Goal: Task Accomplishment & Management: Use online tool/utility

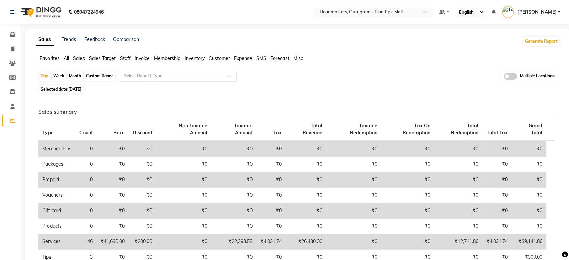
click at [49, 59] on span "Favorites" at bounding box center [50, 58] width 20 height 6
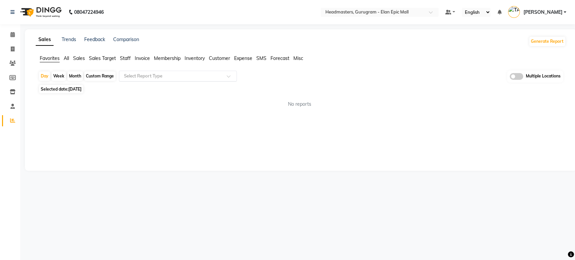
click at [153, 77] on input "text" at bounding box center [171, 76] width 97 height 7
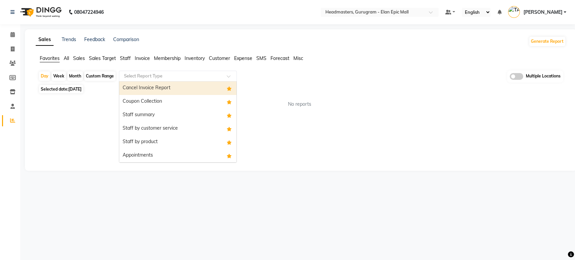
click at [153, 99] on div "Coupon Collection" at bounding box center [177, 101] width 117 height 13
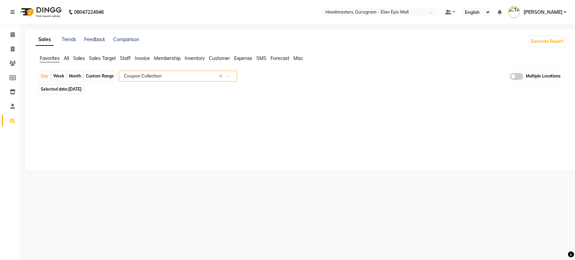
click at [81, 91] on span "[DATE]" at bounding box center [74, 89] width 13 height 5
select select "8"
select select "2025"
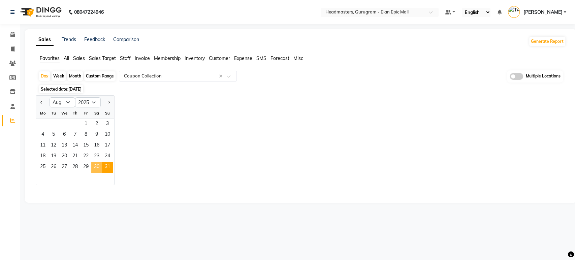
click at [97, 169] on span "30" at bounding box center [96, 167] width 11 height 11
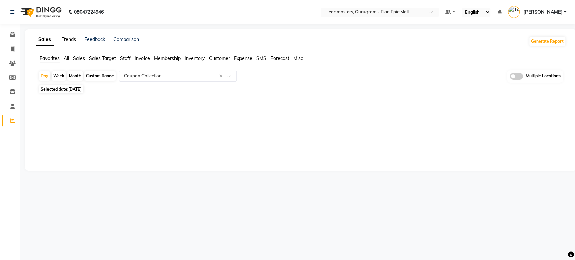
click at [65, 40] on link "Trends" at bounding box center [69, 39] width 14 height 6
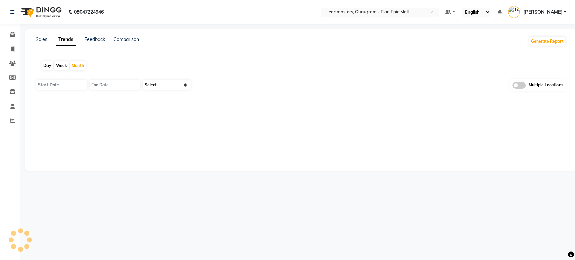
type input "[DATE]"
click at [44, 67] on div "Day" at bounding box center [47, 65] width 11 height 9
type input "[DATE]"
select select "by_client"
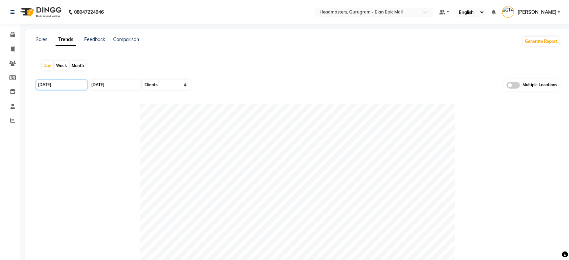
click at [46, 86] on input "[DATE]" at bounding box center [61, 84] width 51 height 9
select select "9"
select select "2025"
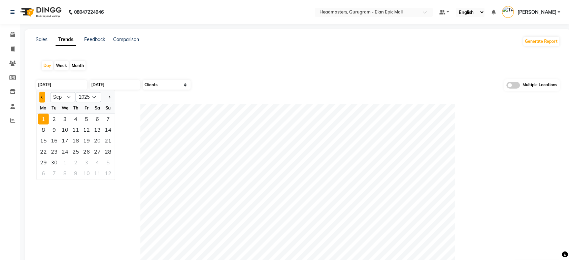
click at [41, 95] on button "Previous month" at bounding box center [42, 97] width 6 height 11
select select "8"
click at [88, 162] on div "29" at bounding box center [86, 162] width 11 height 11
type input "29-08-2025"
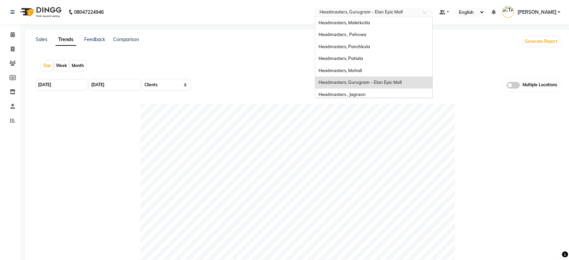
click at [383, 9] on span "Headmasters, Gurugram - Elan Epic Mall" at bounding box center [361, 11] width 83 height 5
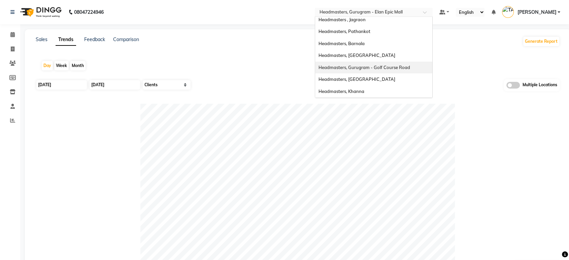
scroll to position [110, 0]
click at [399, 65] on div "Headmasters, Sangrur" at bounding box center [373, 68] width 117 height 12
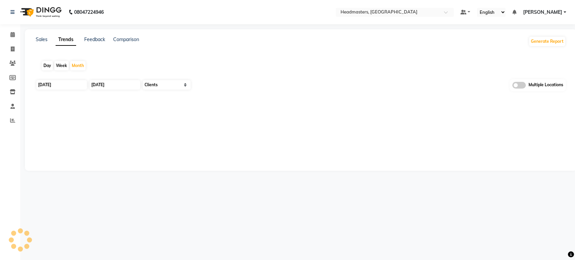
select select "by_client"
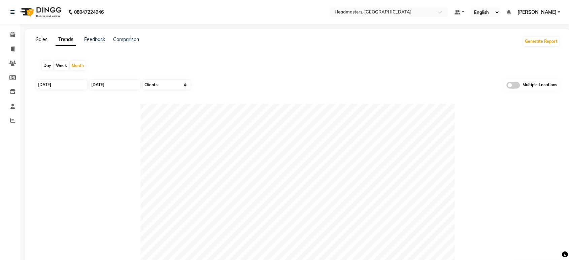
click at [43, 37] on link "Sales" at bounding box center [42, 39] width 12 height 6
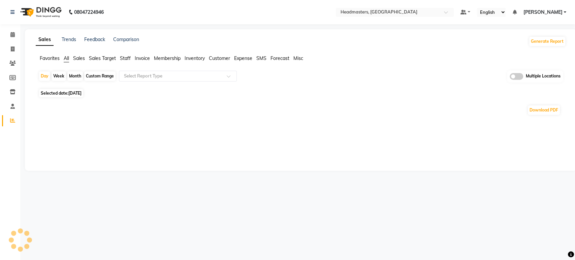
click at [81, 58] on span "Sales" at bounding box center [79, 58] width 12 height 6
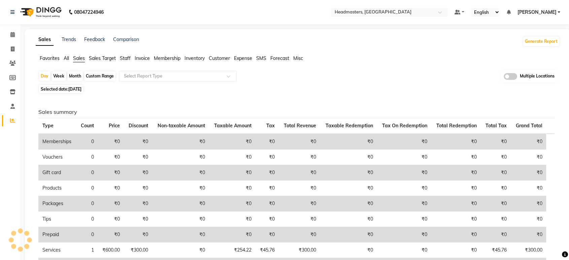
click at [76, 88] on span "[DATE]" at bounding box center [74, 89] width 13 height 5
select select "9"
select select "2025"
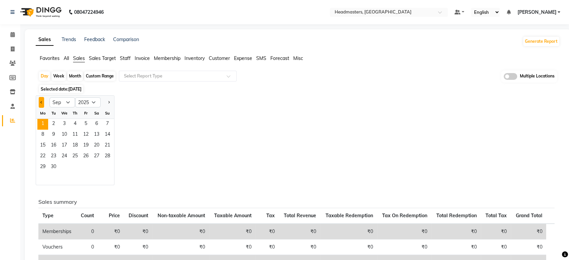
click at [42, 101] on span "Previous month" at bounding box center [41, 102] width 2 height 2
select select "8"
click at [96, 166] on span "30" at bounding box center [96, 167] width 11 height 11
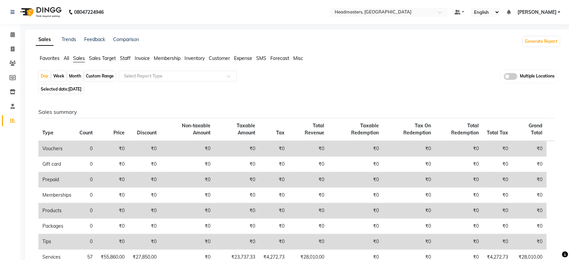
click at [79, 90] on span "[DATE]" at bounding box center [74, 89] width 13 height 5
select select "8"
select select "2025"
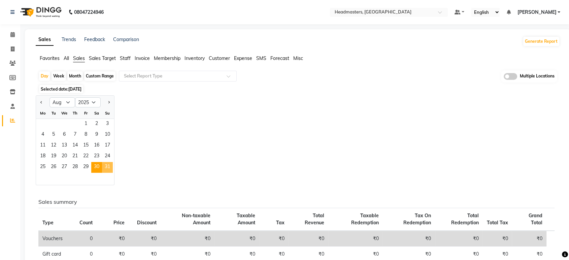
click at [110, 163] on span "31" at bounding box center [107, 167] width 11 height 11
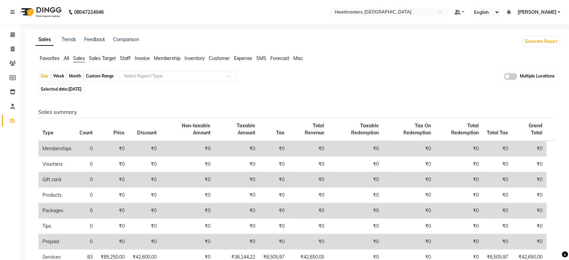
drag, startPoint x: 55, startPoint y: 59, endPoint x: 61, endPoint y: 62, distance: 7.2
click at [54, 59] on span "Favorites" at bounding box center [50, 58] width 20 height 6
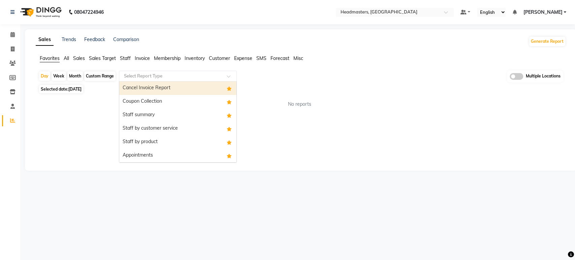
click at [143, 74] on input "text" at bounding box center [171, 76] width 97 height 7
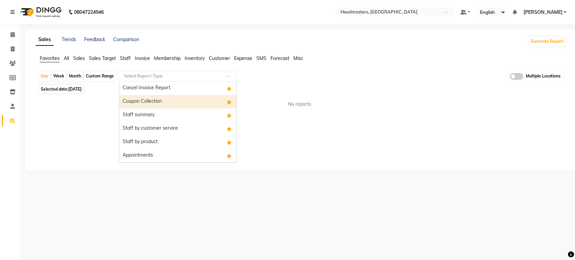
click at [156, 101] on div "Coupon Collection" at bounding box center [177, 101] width 117 height 13
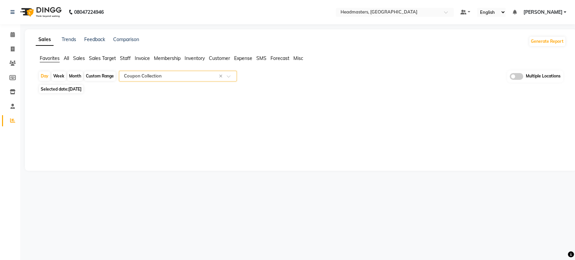
click at [81, 91] on span "31-08-2025" at bounding box center [74, 89] width 13 height 5
select select "8"
select select "2025"
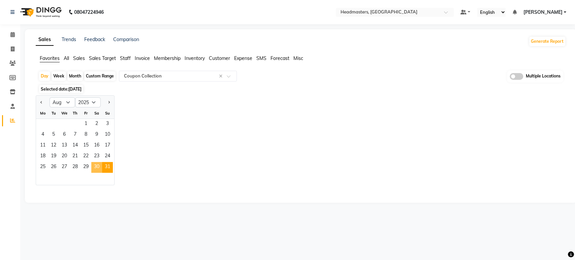
click at [100, 165] on span "30" at bounding box center [96, 167] width 11 height 11
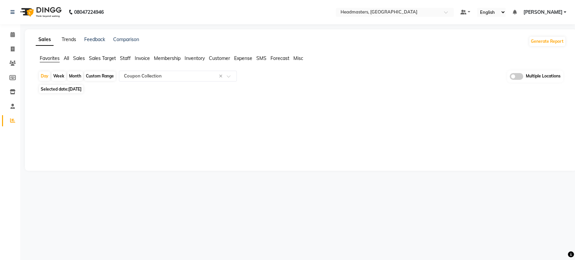
click at [69, 37] on link "Trends" at bounding box center [69, 39] width 14 height 6
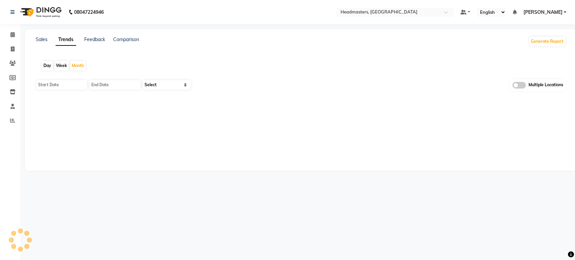
type input "[DATE]"
type input "30-09-2025"
select select "by_client"
click at [48, 66] on div "Day" at bounding box center [47, 65] width 11 height 9
type input "[DATE]"
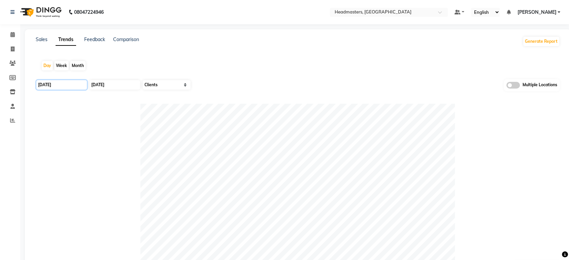
click at [53, 84] on input "[DATE]" at bounding box center [61, 84] width 51 height 9
select select "9"
select select "2025"
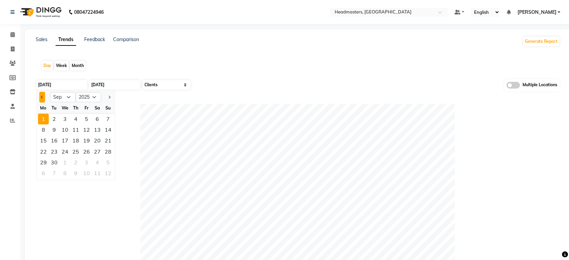
click at [40, 101] on button "Previous month" at bounding box center [42, 97] width 6 height 11
select select "8"
click at [89, 163] on div "29" at bounding box center [86, 162] width 11 height 11
type input "29-08-2025"
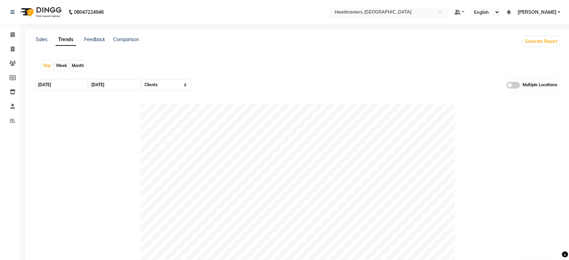
click at [400, 14] on input "text" at bounding box center [382, 12] width 98 height 7
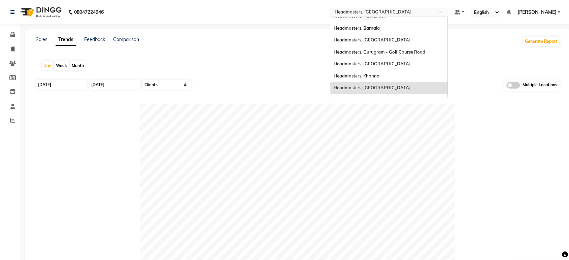
scroll to position [73, 0]
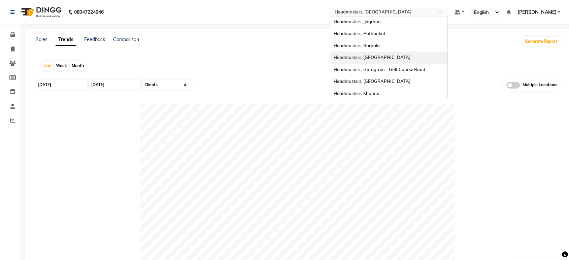
click at [411, 60] on div "Headmasters, Jalandhar" at bounding box center [388, 58] width 117 height 12
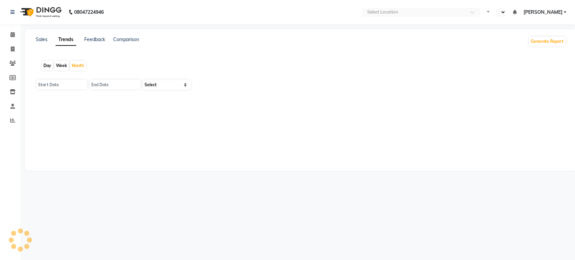
select select "en"
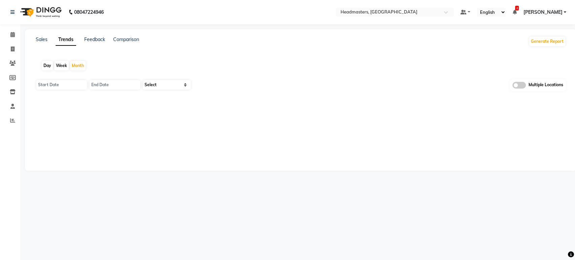
type input "[DATE]"
select select "by_client"
click at [45, 42] on link "Sales" at bounding box center [42, 39] width 12 height 6
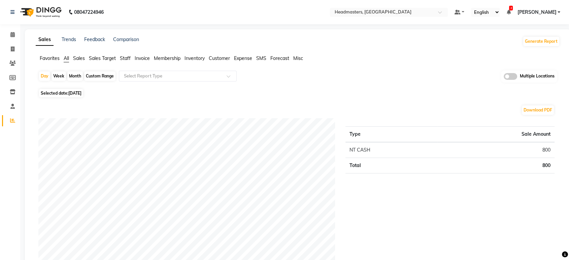
click at [78, 58] on span "Sales" at bounding box center [79, 58] width 12 height 6
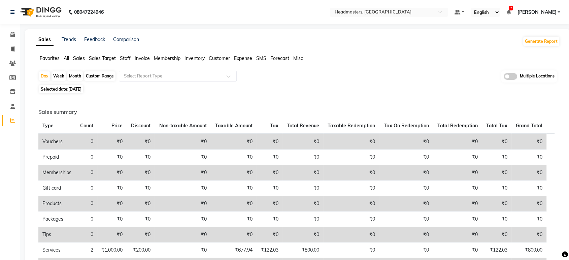
click at [81, 91] on span "[DATE]" at bounding box center [74, 89] width 13 height 5
select select "9"
select select "2025"
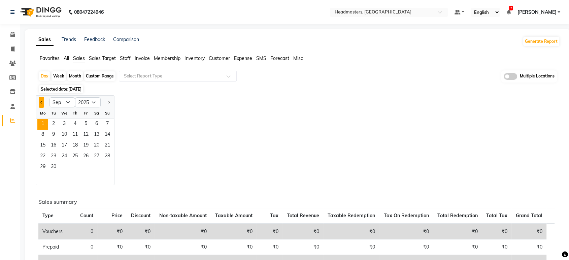
click at [40, 103] on button "Previous month" at bounding box center [41, 102] width 5 height 11
select select "8"
click at [97, 167] on span "30" at bounding box center [96, 167] width 11 height 11
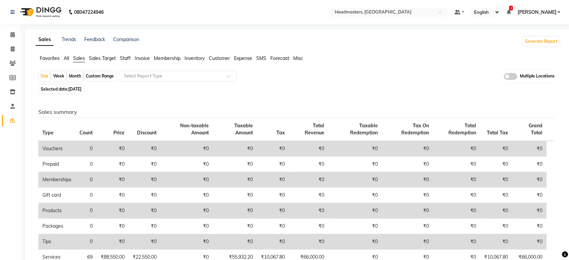
click at [81, 89] on span "[DATE]" at bounding box center [74, 89] width 13 height 5
select select "8"
select select "2025"
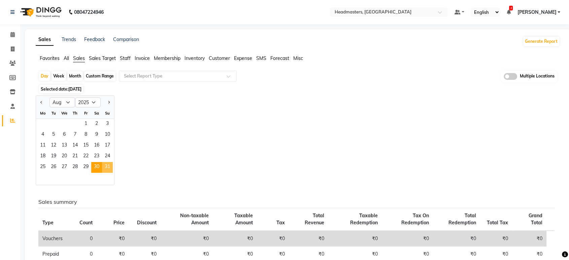
click at [109, 168] on span "31" at bounding box center [107, 167] width 11 height 11
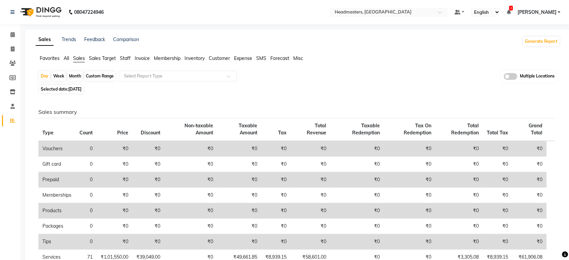
click at [54, 58] on span "Favorites" at bounding box center [50, 58] width 20 height 6
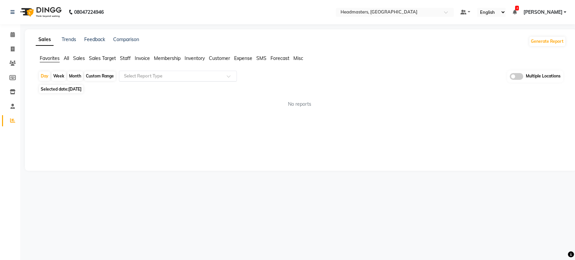
click at [133, 78] on input "text" at bounding box center [171, 76] width 97 height 7
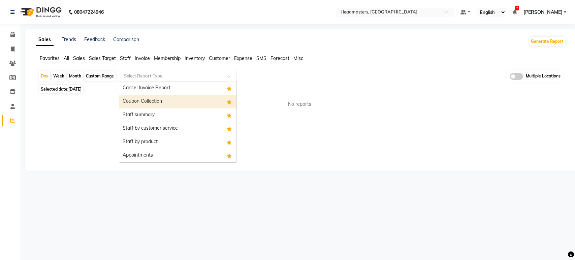
click at [130, 106] on div "Coupon Collection" at bounding box center [177, 101] width 117 height 13
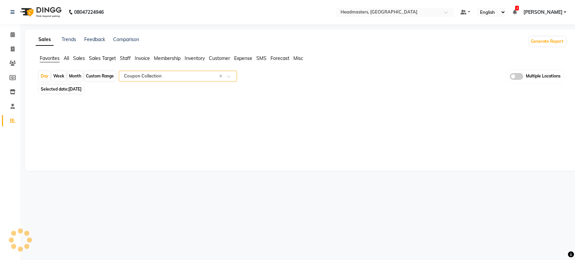
select select "full_report"
select select "csv"
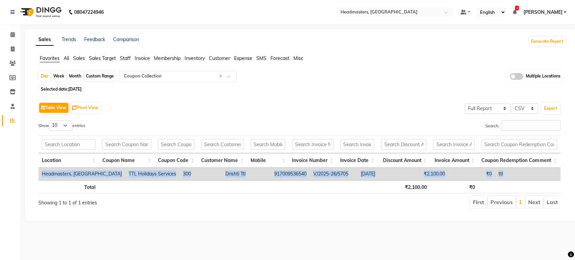
drag, startPoint x: 42, startPoint y: 171, endPoint x: 488, endPoint y: 172, distance: 446.5
click at [488, 172] on tr "Headmasters, Jalandhar TTL Holidays Services 300 Drishti Ttl 917009536540 V/202…" at bounding box center [307, 174] width 538 height 12
copy tr "Headmasters, Jalandhar TTL Holidays Services 300 Drishti Ttl 917009536540 V/202…"
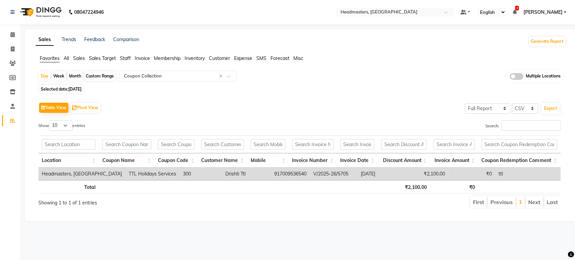
click at [199, 120] on div "Table View Pivot View Select Full Report Filtered Report Select CSV PDF Export …" at bounding box center [299, 155] width 522 height 108
click at [75, 86] on span "Selected date: 31-08-2025" at bounding box center [61, 89] width 44 height 8
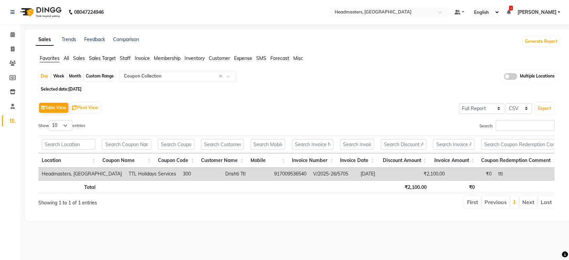
select select "8"
select select "2025"
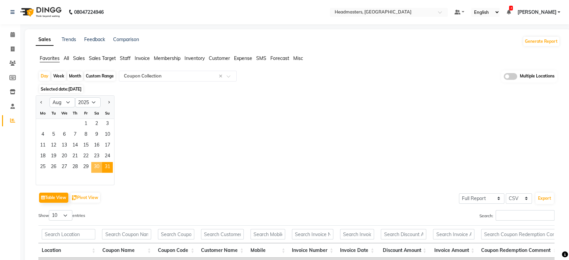
click at [95, 171] on span "30" at bounding box center [96, 167] width 11 height 11
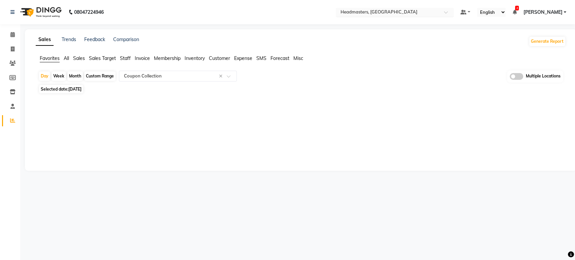
click at [410, 14] on input "text" at bounding box center [388, 12] width 98 height 7
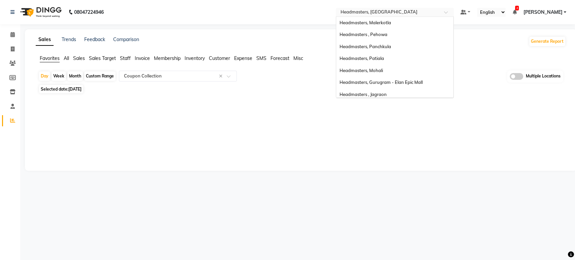
scroll to position [108, 0]
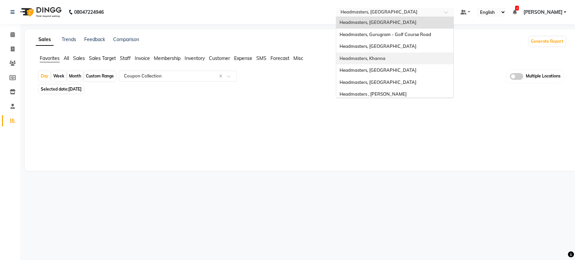
click at [385, 59] on span "Headmasters, Khanna" at bounding box center [362, 58] width 46 height 5
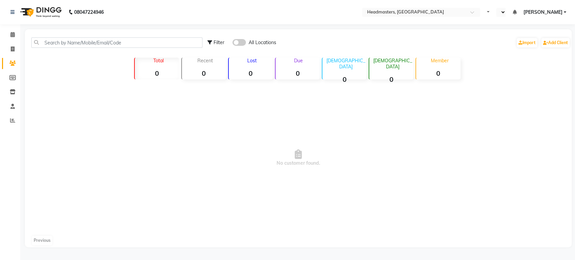
select select "en"
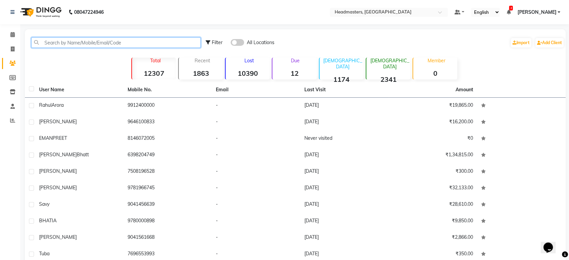
click at [80, 40] on input "text" at bounding box center [115, 42] width 169 height 10
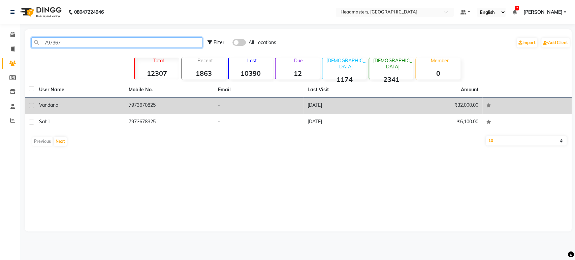
type input "797367"
click at [91, 101] on td "Vandana" at bounding box center [80, 106] width 90 height 16
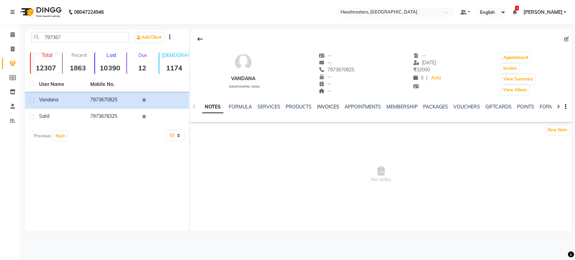
click at [317, 107] on link "INVOICES" at bounding box center [328, 107] width 22 height 6
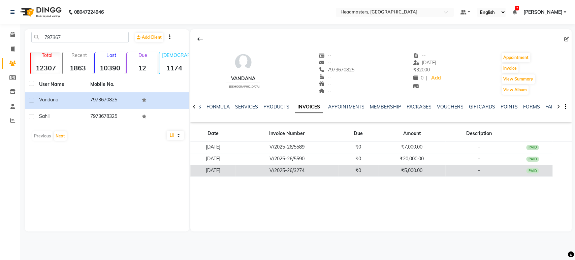
click at [316, 165] on td "V/2025-26/3274" at bounding box center [286, 171] width 102 height 12
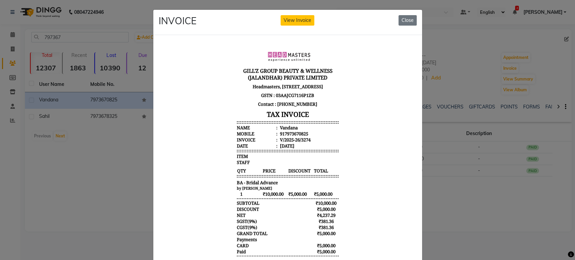
click at [450, 173] on ngb-modal-window "INVOICE View Invoice Close" at bounding box center [287, 130] width 575 height 260
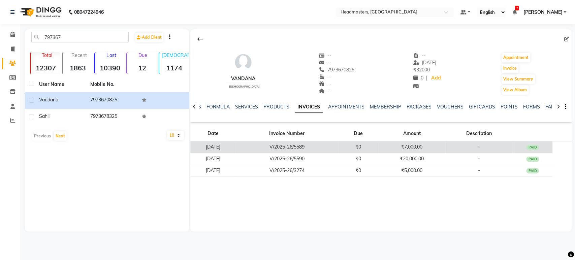
click at [436, 151] on td "₹7,000.00" at bounding box center [411, 147] width 67 height 12
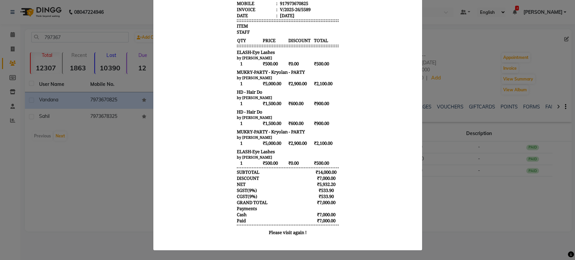
scroll to position [135, 0]
click at [470, 204] on ngb-modal-window "INVOICE View Invoice Close" at bounding box center [287, 130] width 575 height 260
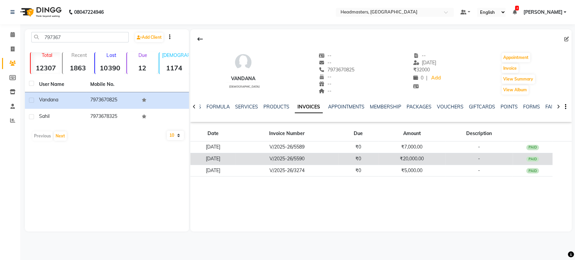
click at [440, 156] on td "₹20,000.00" at bounding box center [411, 159] width 67 height 12
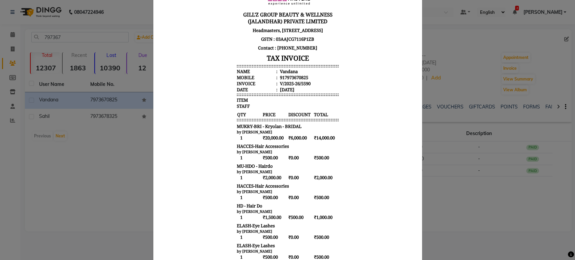
scroll to position [175, 0]
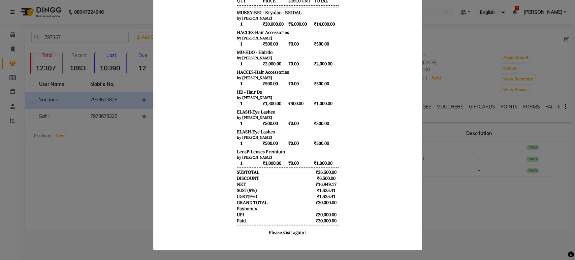
click at [454, 214] on ngb-modal-window "INVOICE View Invoice Close" at bounding box center [287, 130] width 575 height 260
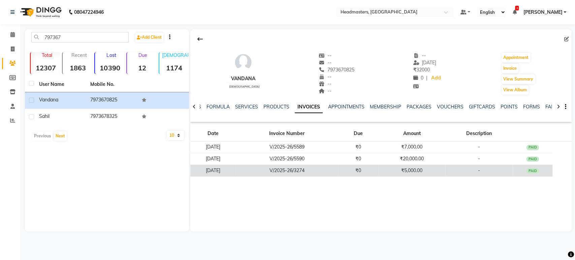
click at [443, 172] on td "₹5,000.00" at bounding box center [411, 171] width 67 height 12
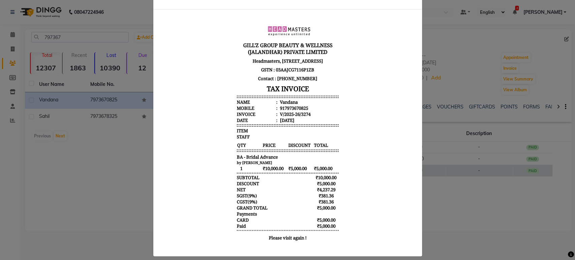
scroll to position [37, 0]
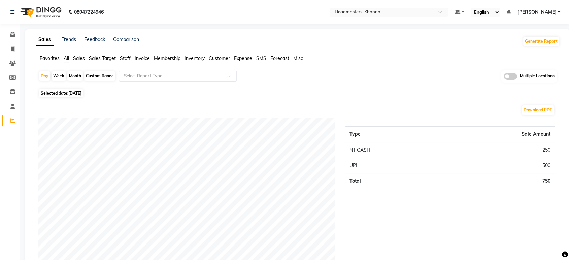
click at [81, 95] on span "[DATE]" at bounding box center [74, 93] width 13 height 5
select select "9"
select select "2025"
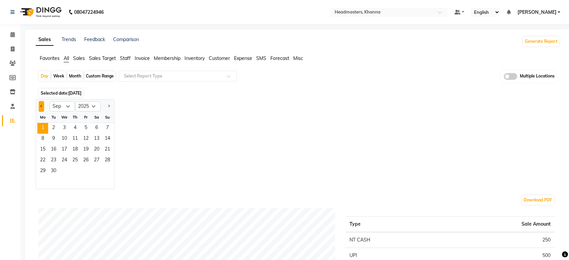
click at [42, 106] on span "Previous month" at bounding box center [41, 106] width 2 height 2
select select "8"
click at [93, 167] on span "30" at bounding box center [96, 171] width 11 height 11
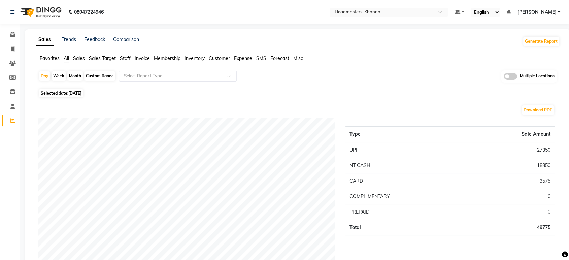
click at [77, 59] on span "Sales" at bounding box center [79, 58] width 12 height 6
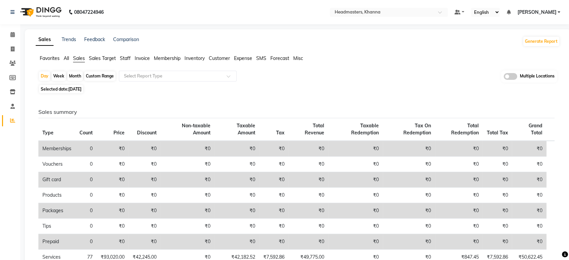
click at [81, 88] on span "30-08-2025" at bounding box center [74, 89] width 13 height 5
select select "8"
select select "2025"
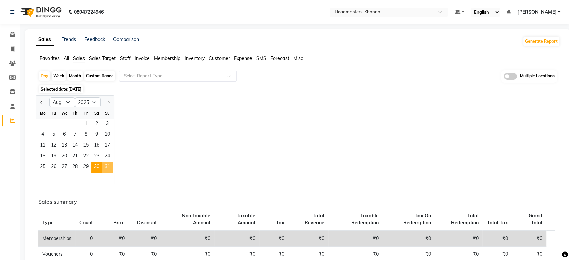
click at [102, 169] on span "31" at bounding box center [107, 167] width 11 height 11
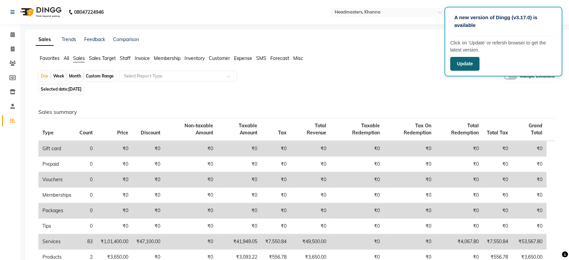
click at [469, 60] on button "Update" at bounding box center [464, 64] width 29 height 14
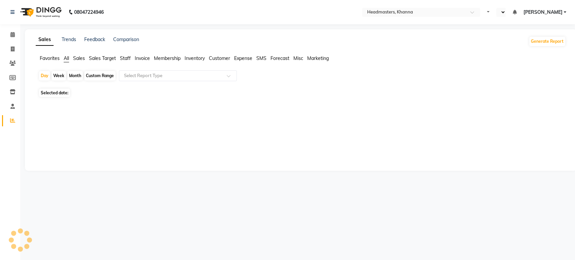
select select "en"
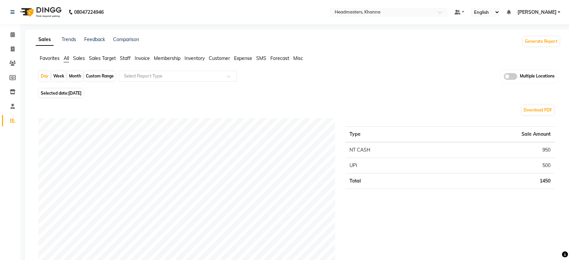
click at [45, 56] on span "Favorites" at bounding box center [50, 58] width 20 height 6
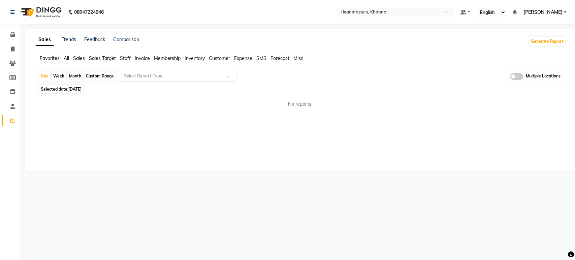
click at [168, 76] on input "text" at bounding box center [171, 76] width 97 height 7
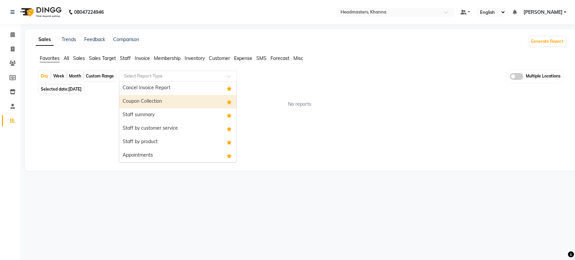
click at [162, 106] on div "Coupon Collection" at bounding box center [177, 101] width 117 height 13
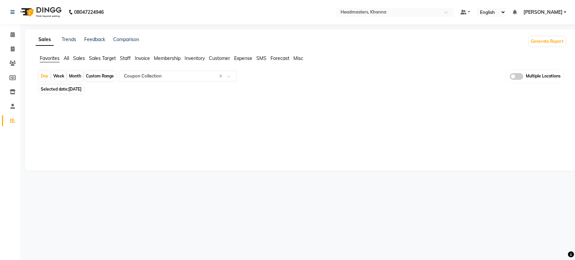
click at [81, 90] on span "[DATE]" at bounding box center [74, 89] width 13 height 5
select select "9"
select select "2025"
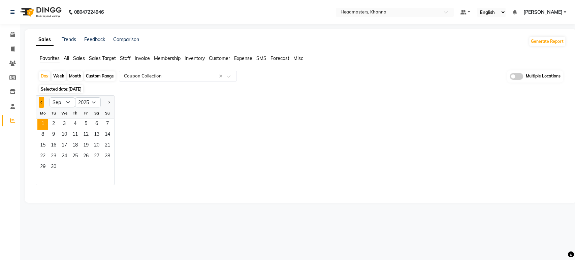
click at [39, 100] on button "Previous month" at bounding box center [41, 102] width 5 height 11
select select "8"
click at [96, 166] on span "30" at bounding box center [96, 167] width 11 height 11
select select "full_report"
select select "csv"
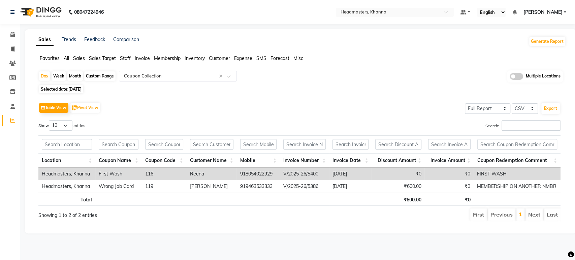
click at [67, 91] on span "Selected date: 30-08-2025" at bounding box center [61, 89] width 44 height 8
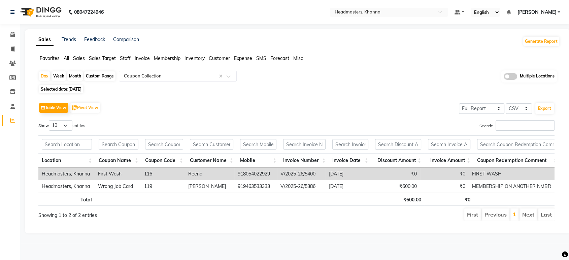
select select "8"
select select "2025"
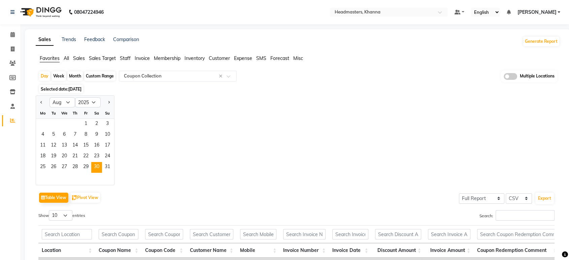
click at [102, 173] on div at bounding box center [75, 179] width 78 height 12
click at [110, 168] on span "31" at bounding box center [107, 167] width 11 height 11
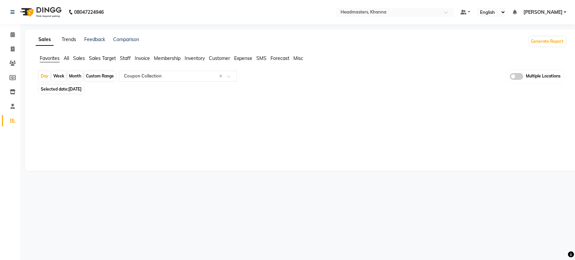
drag, startPoint x: 70, startPoint y: 37, endPoint x: 63, endPoint y: 42, distance: 9.1
click at [70, 37] on link "Trends" at bounding box center [69, 39] width 14 height 6
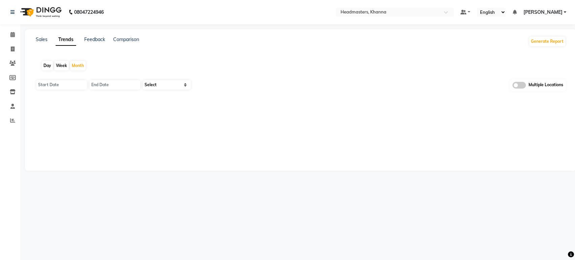
type input "[DATE]"
select select "by_client"
click at [44, 67] on div "Day" at bounding box center [47, 65] width 11 height 9
type input "[DATE]"
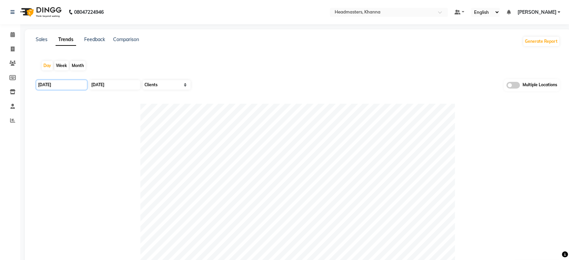
click at [46, 86] on input "[DATE]" at bounding box center [61, 84] width 51 height 9
select select "9"
select select "2025"
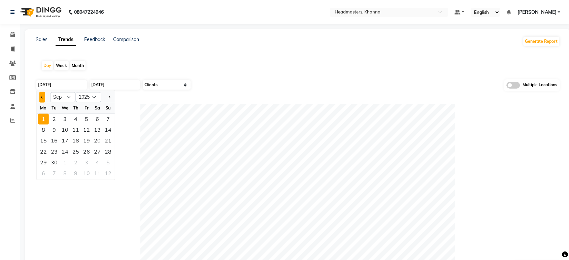
click at [41, 97] on span "Previous month" at bounding box center [42, 97] width 3 height 3
select select "8"
click at [75, 162] on div "28" at bounding box center [75, 162] width 11 height 11
type input "28-08-2025"
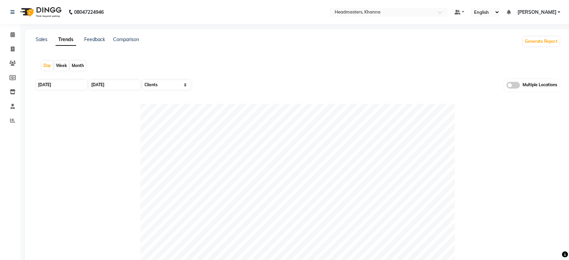
click at [394, 17] on nav "08047224946 Select Location × Headmasters, Khanna Default Panel My Panel Englis…" at bounding box center [284, 12] width 569 height 24
click at [399, 12] on input "text" at bounding box center [382, 12] width 98 height 7
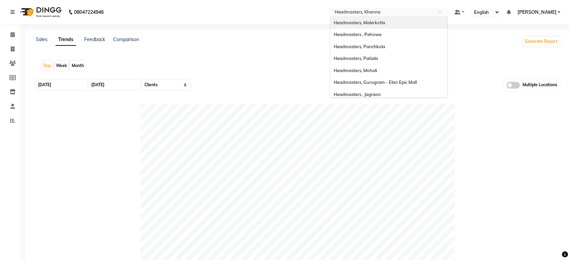
click at [385, 20] on span "Headmasters, Malerkotla" at bounding box center [360, 22] width 52 height 5
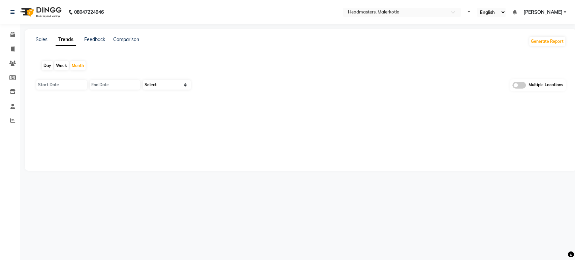
select select "en"
type input "[DATE]"
select select "by_client"
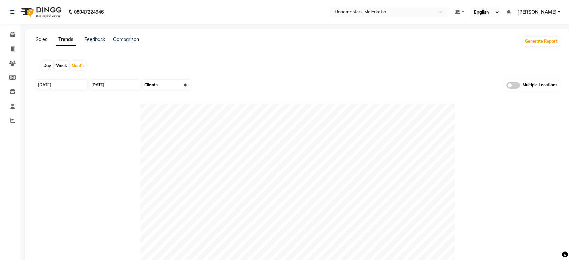
click at [43, 38] on link "Sales" at bounding box center [42, 39] width 12 height 6
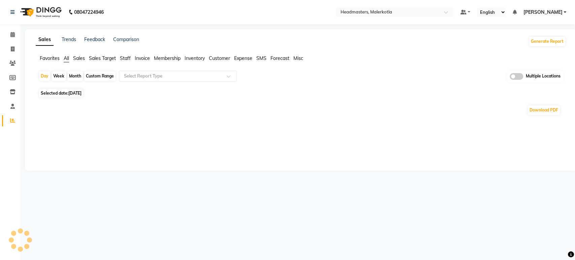
click at [83, 60] on span "Sales" at bounding box center [79, 58] width 12 height 6
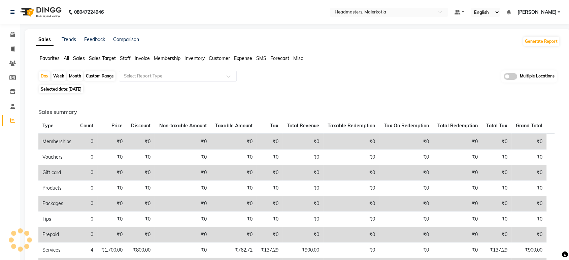
click at [81, 91] on span "[DATE]" at bounding box center [74, 89] width 13 height 5
select select "9"
select select "2025"
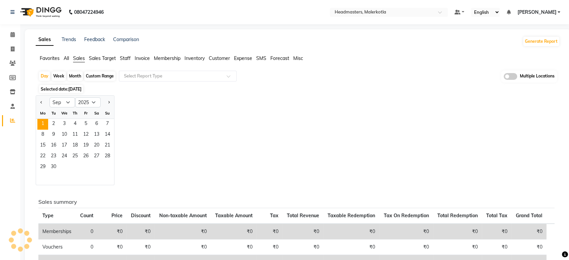
click at [37, 100] on div at bounding box center [42, 102] width 13 height 11
click at [39, 103] on button "Previous month" at bounding box center [41, 102] width 5 height 11
select select "8"
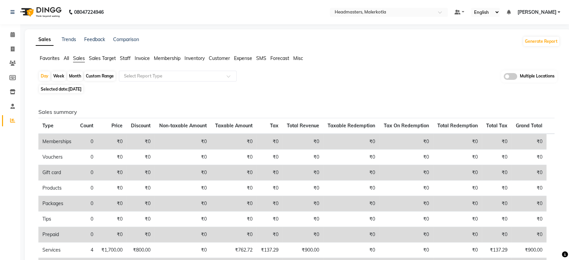
click at [101, 74] on div "Custom Range" at bounding box center [99, 75] width 31 height 9
select select "9"
select select "2025"
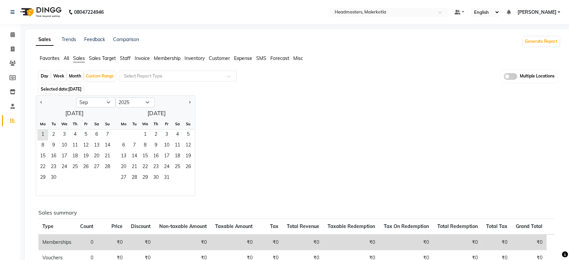
click at [46, 73] on div "Day" at bounding box center [44, 75] width 11 height 9
select select "9"
select select "2025"
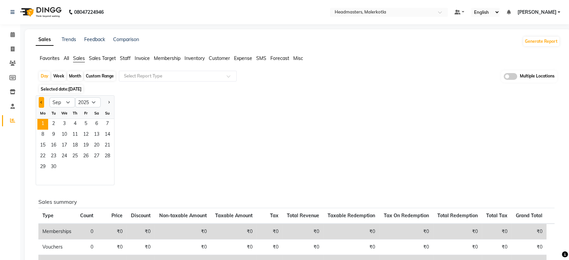
click at [39, 100] on button "Previous month" at bounding box center [41, 102] width 5 height 11
select select "8"
click at [95, 166] on span "30" at bounding box center [96, 167] width 11 height 11
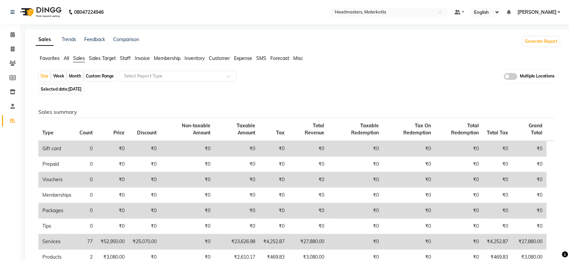
click at [79, 91] on span "[DATE]" at bounding box center [74, 89] width 13 height 5
select select "8"
select select "2025"
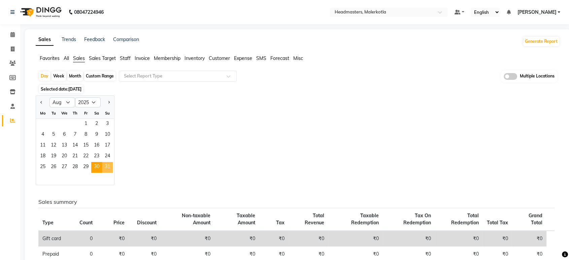
click at [110, 164] on span "31" at bounding box center [107, 167] width 11 height 11
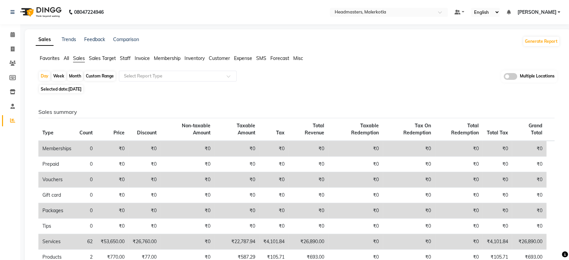
click at [51, 60] on span "Favorites" at bounding box center [50, 58] width 20 height 6
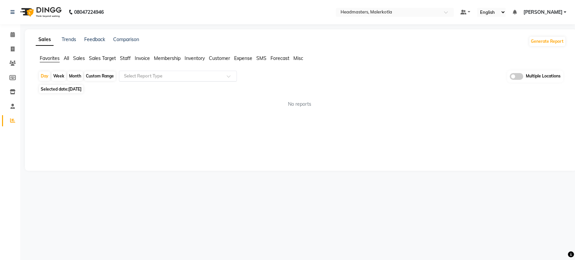
click at [159, 77] on input "text" at bounding box center [171, 76] width 97 height 7
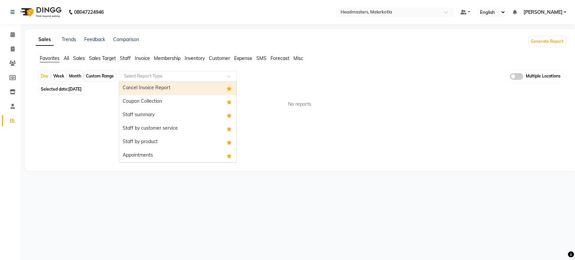
click at [155, 102] on div "Coupon Collection" at bounding box center [177, 101] width 117 height 13
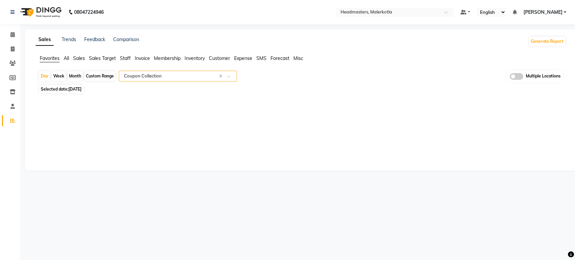
click at [71, 88] on span "[DATE]" at bounding box center [74, 89] width 13 height 5
select select "8"
select select "2025"
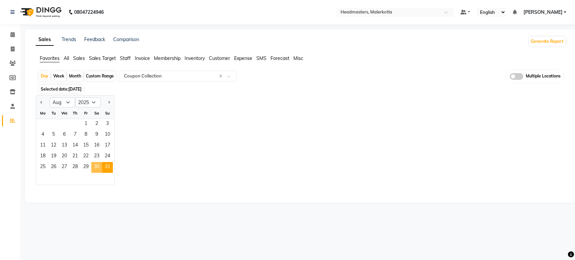
click at [94, 167] on span "30" at bounding box center [96, 167] width 11 height 11
select select "full_report"
select select "csv"
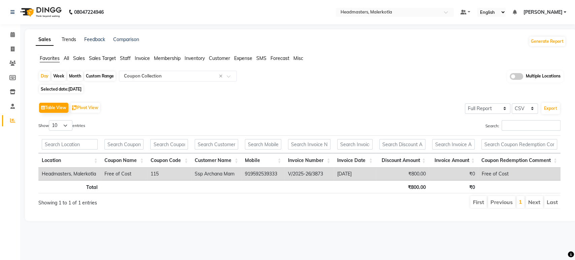
click at [69, 40] on link "Trends" at bounding box center [69, 39] width 14 height 6
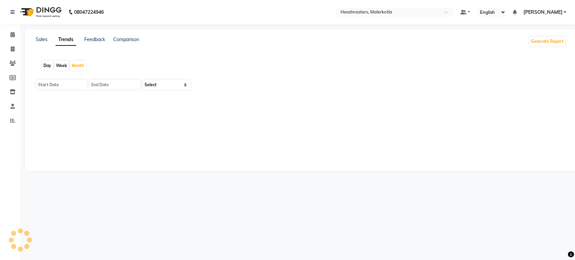
type input "[DATE]"
select select "by_client"
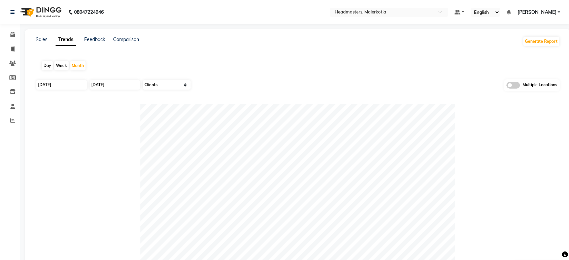
click at [52, 66] on div "Day" at bounding box center [47, 65] width 11 height 9
type input "[DATE]"
click at [54, 87] on input "[DATE]" at bounding box center [61, 84] width 51 height 9
select select "9"
select select "2025"
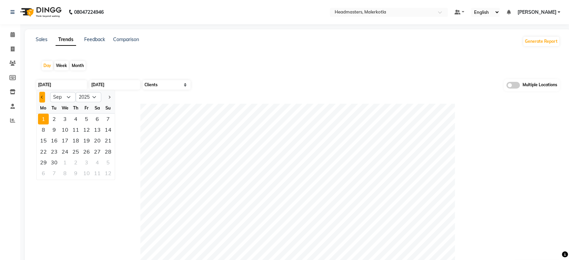
click at [42, 94] on button "Previous month" at bounding box center [42, 97] width 6 height 11
select select "8"
click at [85, 161] on div "29" at bounding box center [86, 162] width 11 height 11
type input "29-08-2025"
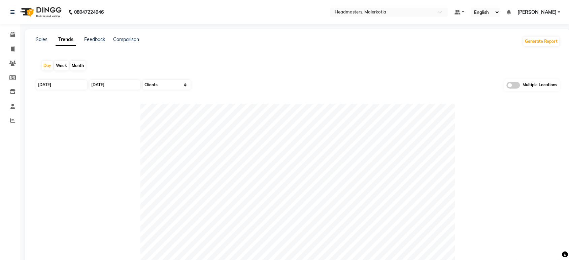
click at [389, 18] on nav "08047224946 Select Location × Headmasters, Malerkotla Default Panel My Panel En…" at bounding box center [284, 12] width 569 height 24
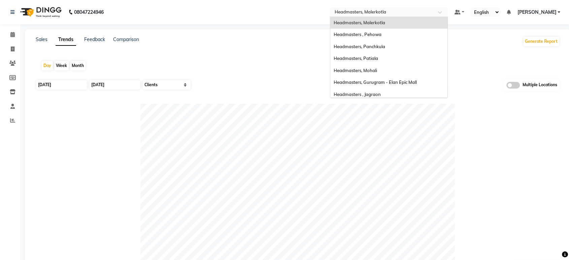
click at [396, 12] on input "text" at bounding box center [382, 12] width 98 height 7
click at [394, 55] on div "Headmasters, Patiala" at bounding box center [388, 59] width 117 height 12
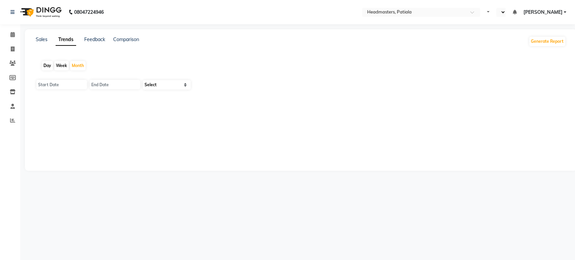
select select "en"
type input "[DATE]"
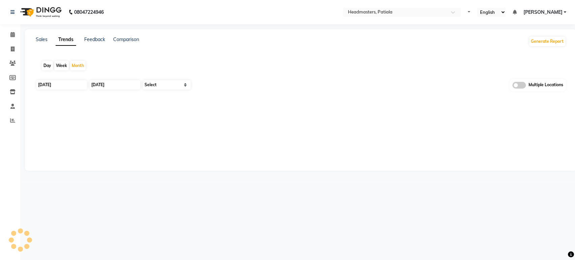
select select "by_client"
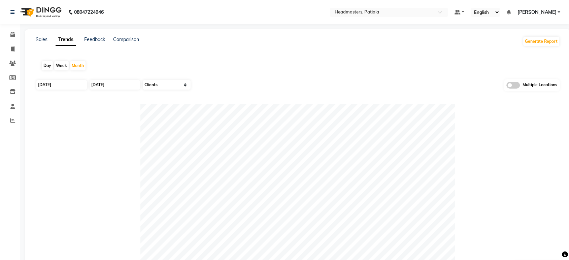
click at [48, 40] on div "Sales Trends Feedback Comparison" at bounding box center [87, 41] width 103 height 11
click at [42, 40] on link "Sales" at bounding box center [42, 39] width 12 height 6
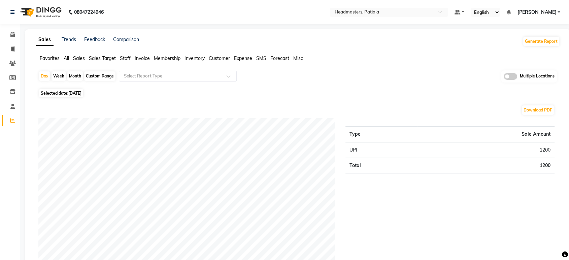
click at [80, 57] on span "Sales" at bounding box center [79, 58] width 12 height 6
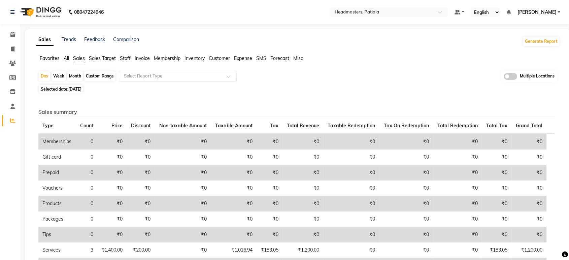
click at [74, 90] on span "[DATE]" at bounding box center [74, 89] width 13 height 5
select select "9"
select select "2025"
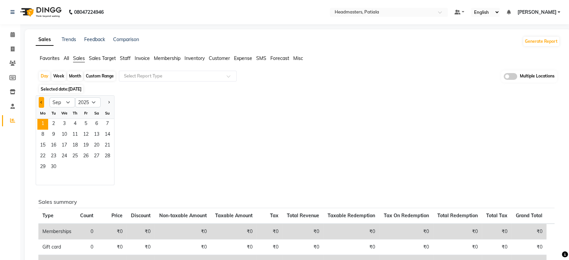
click at [41, 104] on button "Previous month" at bounding box center [41, 102] width 5 height 11
select select "8"
click at [97, 163] on span "30" at bounding box center [96, 167] width 11 height 11
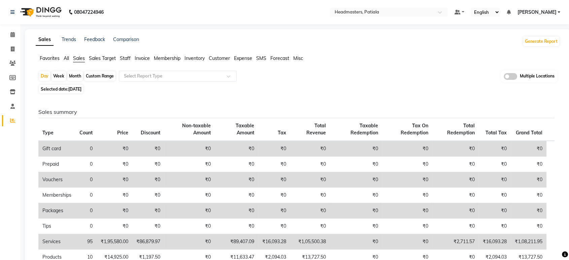
click at [81, 89] on span "30-08-2025" at bounding box center [74, 89] width 13 height 5
select select "8"
select select "2025"
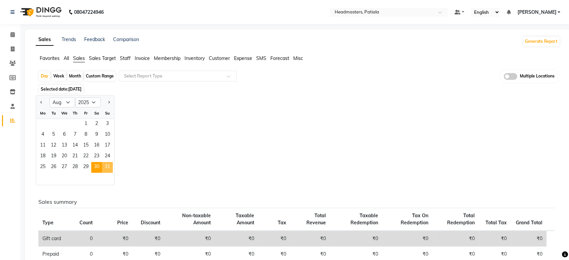
click at [108, 164] on span "31" at bounding box center [107, 167] width 11 height 11
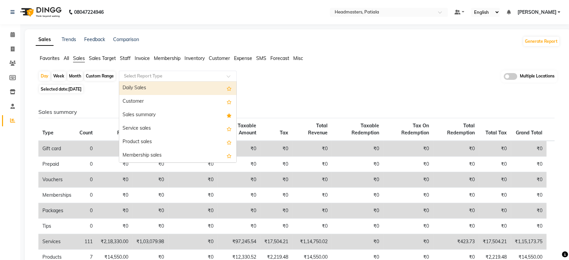
click at [176, 76] on input "text" at bounding box center [171, 76] width 97 height 7
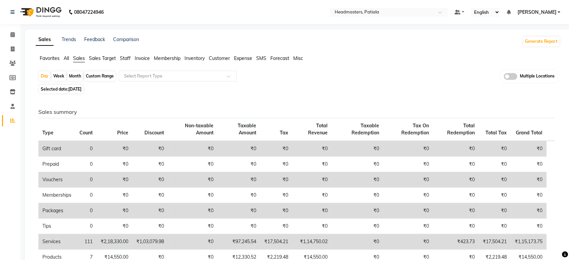
click at [47, 59] on span "Favorites" at bounding box center [50, 58] width 20 height 6
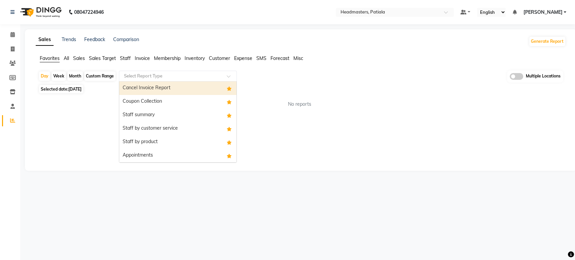
click at [140, 75] on input "text" at bounding box center [171, 76] width 97 height 7
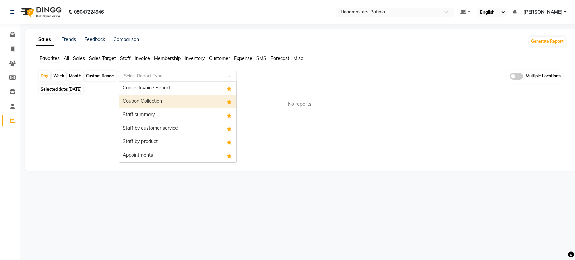
click at [140, 100] on div "Coupon Collection" at bounding box center [177, 101] width 117 height 13
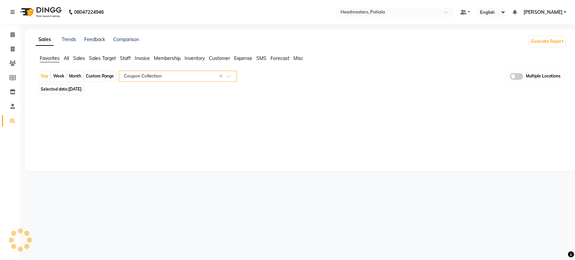
select select "full_report"
select select "csv"
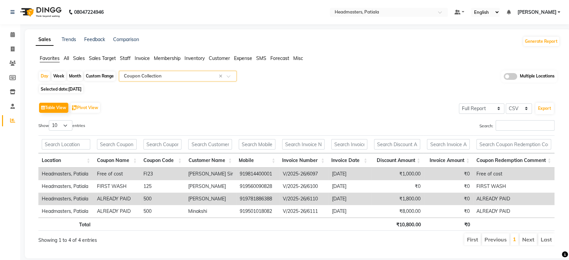
click at [81, 90] on span "[DATE]" at bounding box center [74, 89] width 13 height 5
select select "8"
select select "2025"
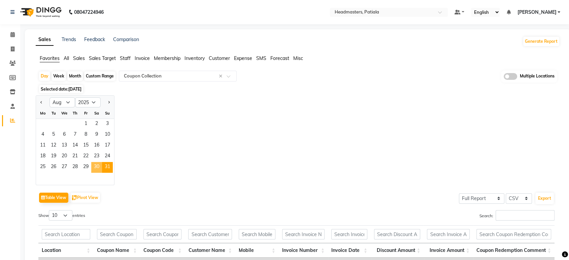
click at [97, 163] on span "30" at bounding box center [96, 167] width 11 height 11
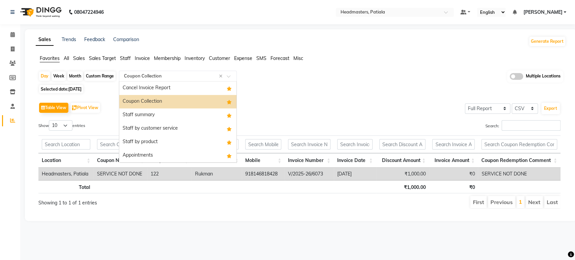
click at [164, 71] on div "Select Report Type × Coupon Collection ×" at bounding box center [178, 76] width 118 height 11
click at [165, 115] on div "Staff summary" at bounding box center [177, 114] width 117 height 13
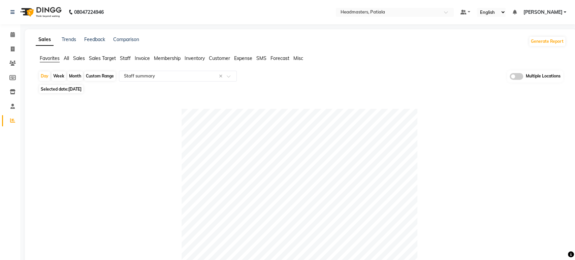
click at [76, 75] on div "Month" at bounding box center [74, 75] width 15 height 9
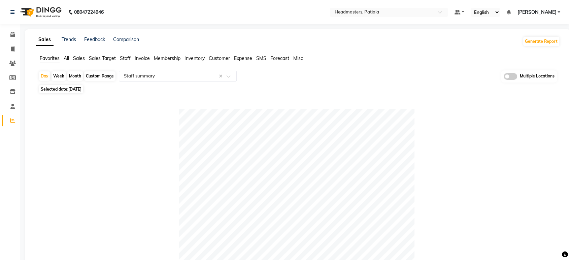
select select "8"
select select "2025"
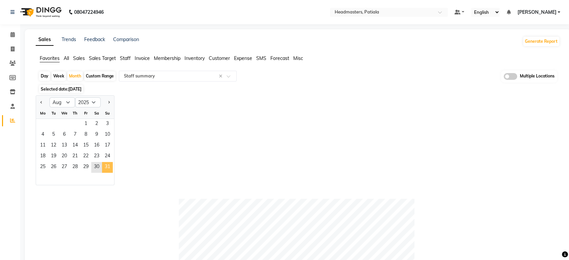
click at [106, 165] on span "31" at bounding box center [107, 167] width 11 height 11
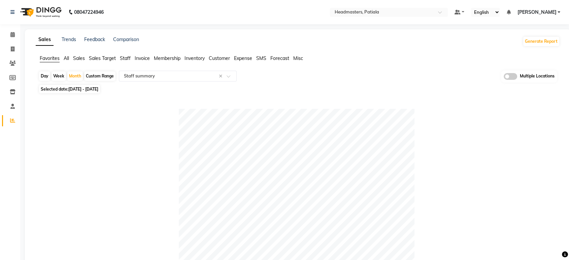
scroll to position [227, 0]
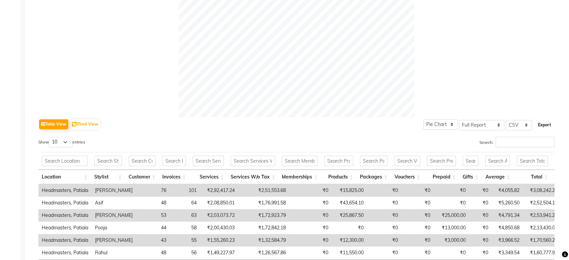
click at [547, 128] on button "Export" at bounding box center [544, 124] width 19 height 11
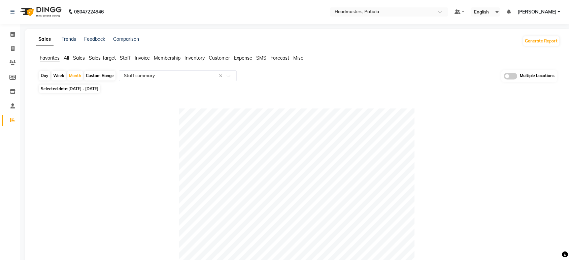
scroll to position [0, 0]
click at [403, 8] on div "Select Location × Headmasters, Patiala" at bounding box center [389, 12] width 118 height 9
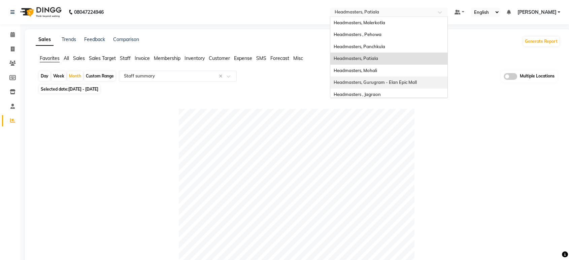
click at [415, 80] on span "Headmasters, Gurugram - Elan Epic Mall" at bounding box center [375, 81] width 83 height 5
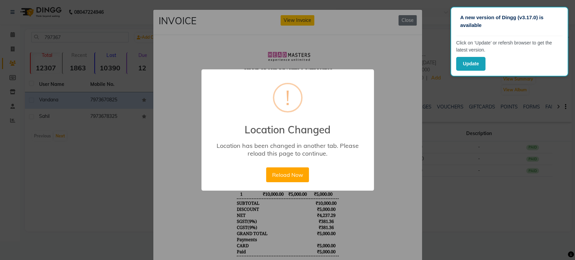
scroll to position [37, 0]
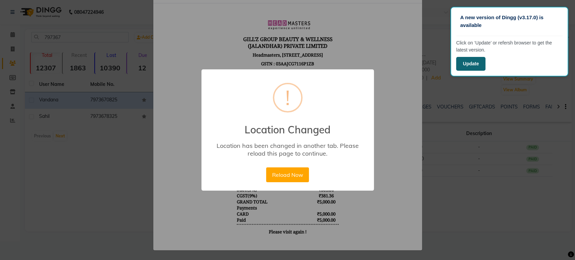
click at [466, 66] on button "Update" at bounding box center [470, 64] width 29 height 14
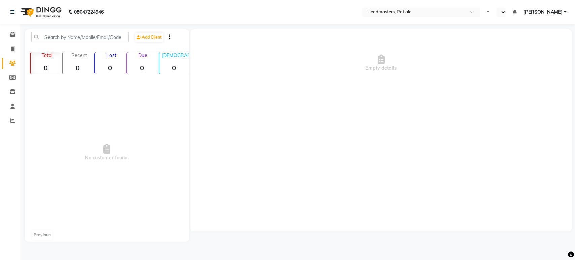
select select "en"
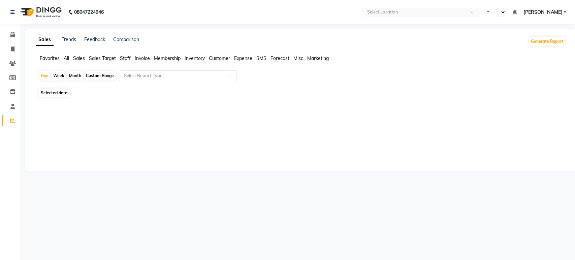
select select "en"
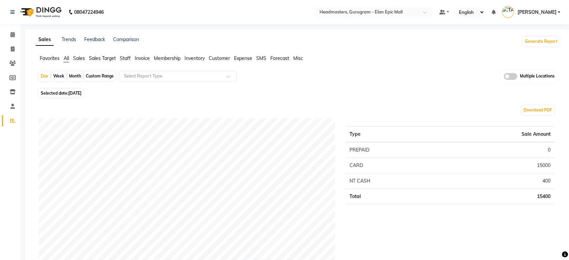
click at [55, 56] on span "Favorites" at bounding box center [50, 58] width 20 height 6
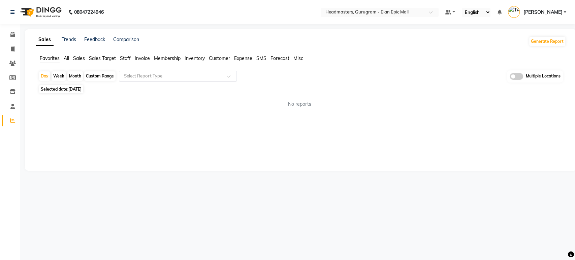
click at [150, 76] on input "text" at bounding box center [171, 76] width 97 height 7
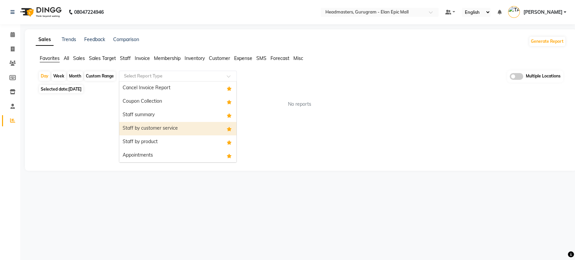
click at [162, 116] on div "Staff summary" at bounding box center [177, 114] width 117 height 13
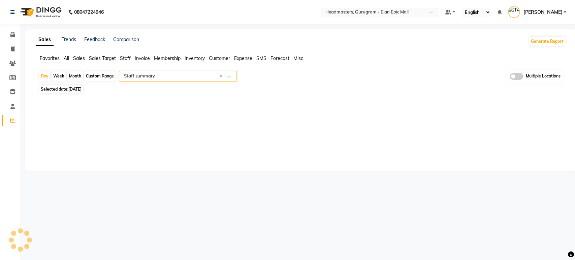
select select "full_report"
select select "csv"
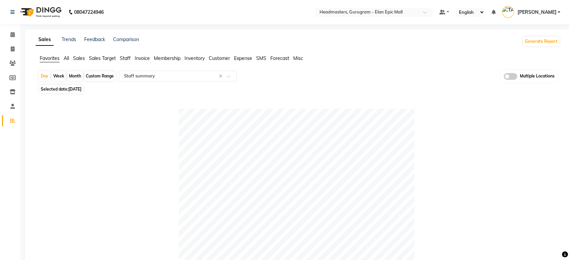
click at [73, 76] on div "Month" at bounding box center [74, 75] width 15 height 9
select select "9"
select select "2025"
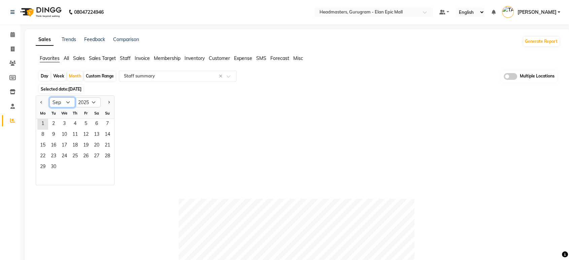
click at [55, 101] on select "Jan Feb Mar Apr May Jun [DATE] Aug Sep Oct Nov Dec" at bounding box center [62, 102] width 26 height 10
select select "8"
click at [49, 97] on select "Jan Feb Mar Apr May Jun [DATE] Aug Sep Oct Nov Dec" at bounding box center [62, 102] width 26 height 10
click at [110, 168] on span "31" at bounding box center [107, 167] width 11 height 11
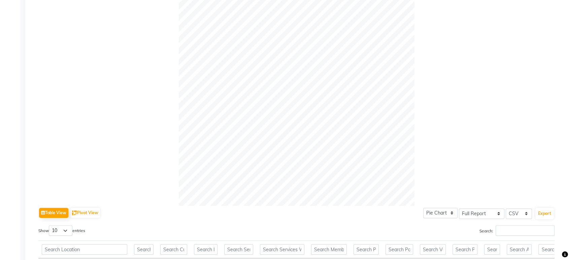
scroll to position [187, 0]
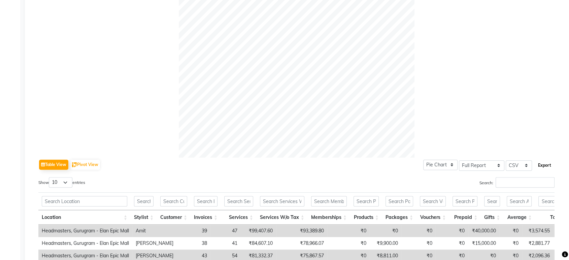
click at [542, 168] on button "Export" at bounding box center [544, 165] width 19 height 11
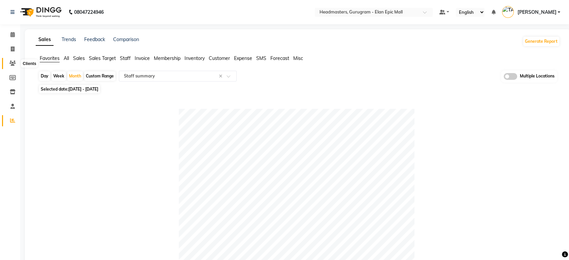
click at [10, 61] on icon at bounding box center [12, 63] width 6 height 5
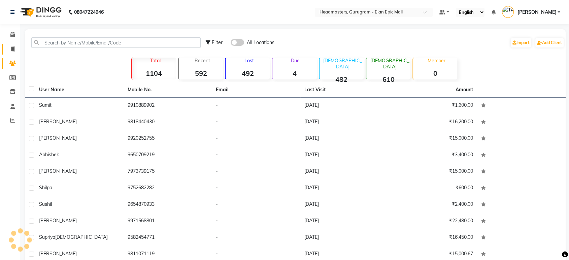
click at [12, 48] on icon at bounding box center [13, 48] width 4 height 5
select select "service"
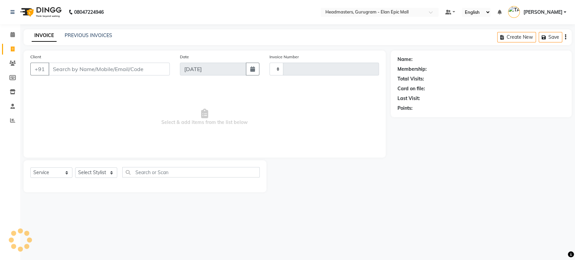
type input "1942"
select select "7499"
click at [98, 34] on link "PREVIOUS INVOICES" at bounding box center [88, 35] width 47 height 6
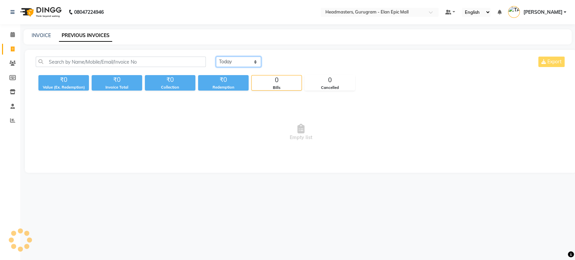
click at [236, 61] on select "[DATE] [DATE] Custom Range" at bounding box center [238, 62] width 45 height 10
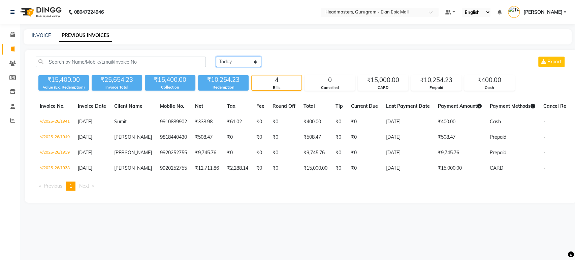
select select "[DATE]"
click at [216, 57] on select "[DATE] [DATE] Custom Range" at bounding box center [238, 62] width 45 height 10
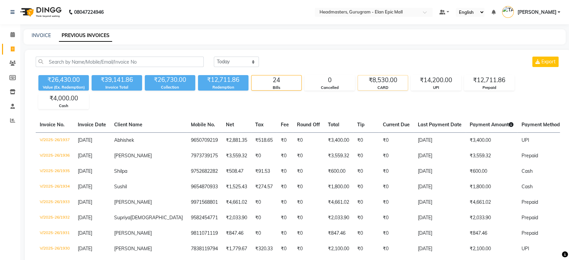
click at [391, 84] on div "₹8,530.00" at bounding box center [383, 79] width 50 height 9
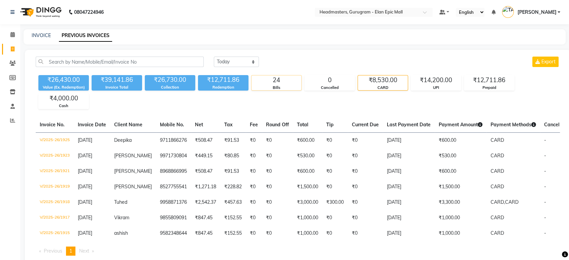
click at [289, 77] on div "24" at bounding box center [277, 79] width 50 height 9
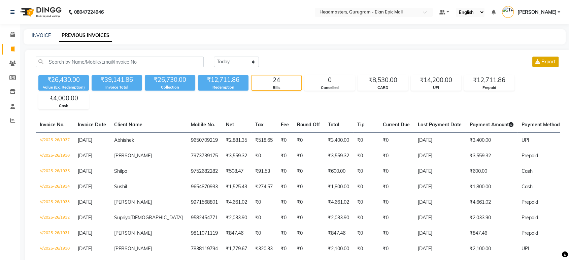
click at [544, 59] on span "Export" at bounding box center [548, 62] width 14 height 6
